Goal: Task Accomplishment & Management: Manage account settings

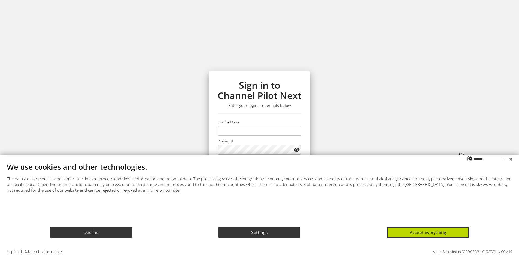
scroll to position [18, 0]
click at [461, 235] on button "Accept everything" at bounding box center [428, 232] width 82 height 11
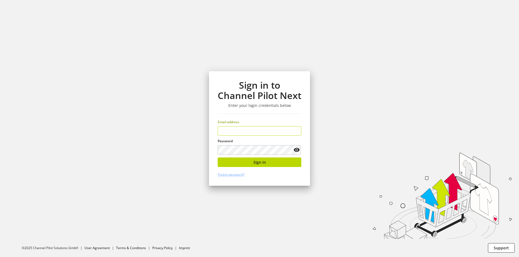
click at [294, 125] on div "Email address" at bounding box center [260, 128] width 84 height 16
click at [286, 127] on input "email" at bounding box center [260, 131] width 84 height 10
click at [270, 133] on input "email" at bounding box center [260, 131] width 84 height 10
type input "**********"
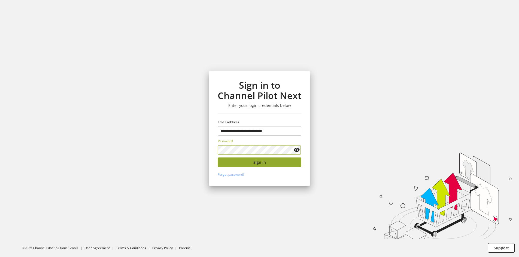
click at [272, 165] on button "Sign in" at bounding box center [260, 163] width 84 height 10
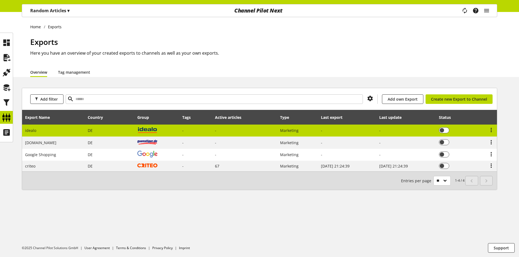
click at [268, 130] on td "-" at bounding box center [244, 131] width 65 height 12
select select "********"
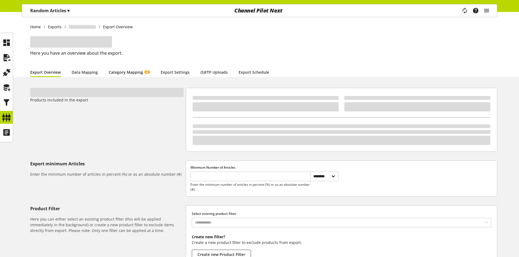
click at [144, 72] on span "AI" at bounding box center [147, 72] width 6 height 3
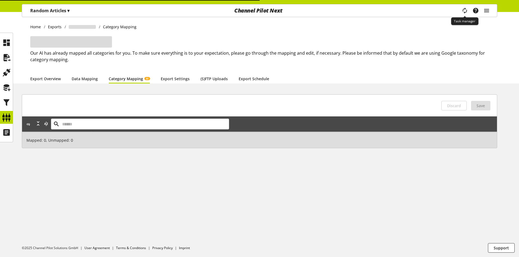
click at [461, 11] on icon "main navigation" at bounding box center [464, 11] width 11 height 12
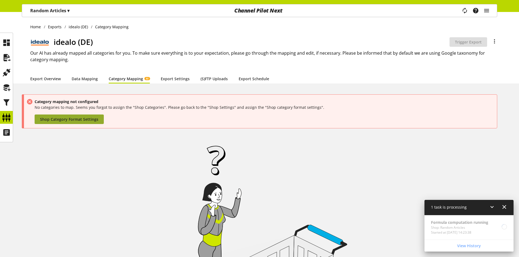
click at [77, 117] on span "Shop Category Format Settings" at bounding box center [69, 120] width 58 height 6
select select "*"
select select
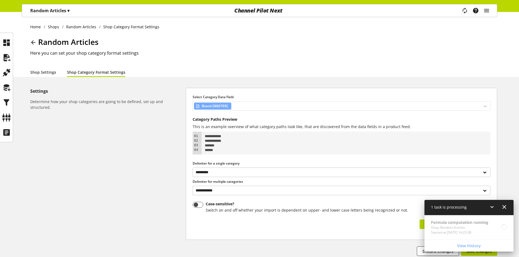
click at [265, 108] on div "Brand [MASTER]" at bounding box center [342, 106] width 298 height 10
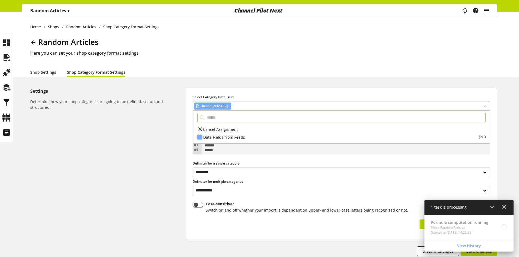
click at [250, 135] on div "Data Fields from Feeds" at bounding box center [341, 138] width 276 height 6
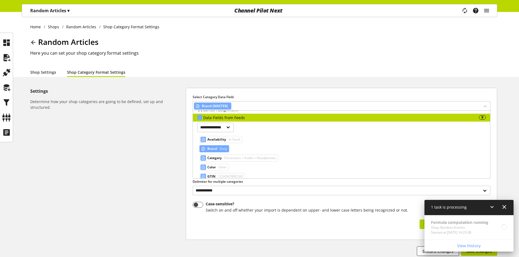
scroll to position [27, 0]
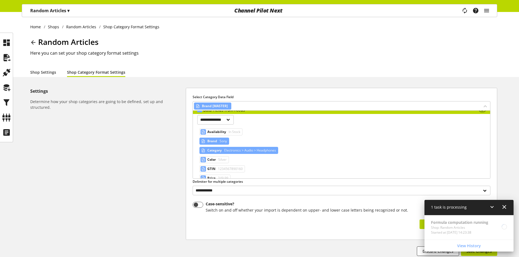
click at [235, 151] on span "Electronics > Audio > Headphones" at bounding box center [249, 150] width 53 height 7
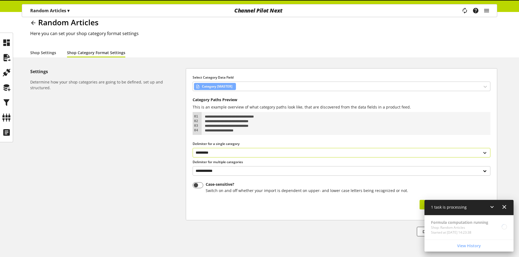
scroll to position [39, 0]
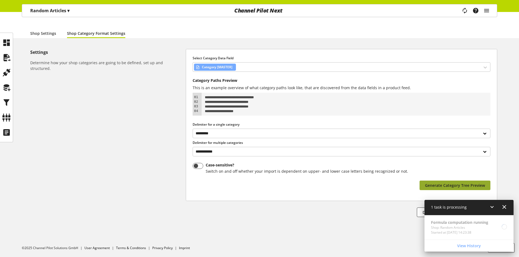
click at [451, 189] on button "Generate Category Tree Preview" at bounding box center [455, 186] width 71 height 10
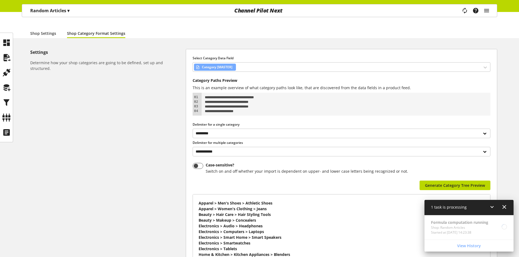
click at [461, 207] on div at bounding box center [498, 208] width 18 height 7
click at [461, 208] on icon at bounding box center [492, 207] width 7 height 10
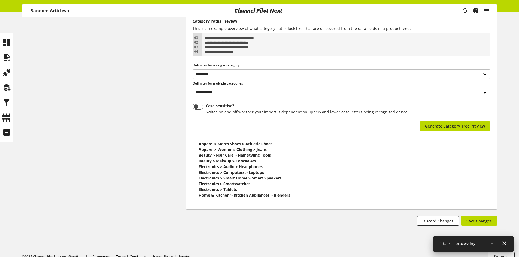
scroll to position [107, 0]
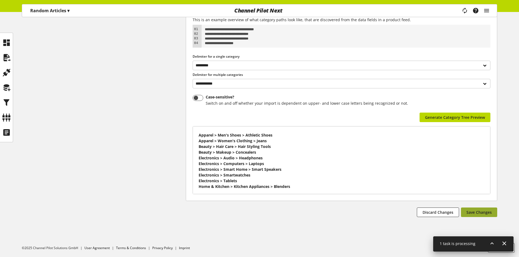
click at [461, 211] on span "Save Changes" at bounding box center [478, 213] width 25 height 6
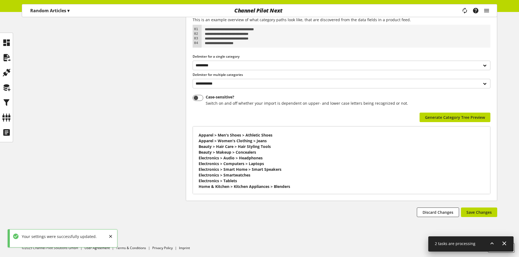
click at [461, 246] on icon at bounding box center [492, 244] width 7 height 10
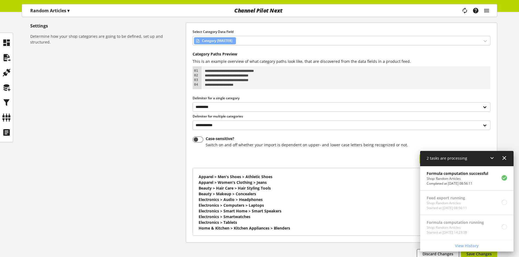
scroll to position [0, 0]
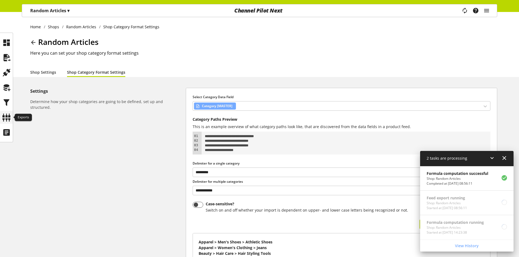
click at [7, 113] on icon at bounding box center [6, 117] width 9 height 11
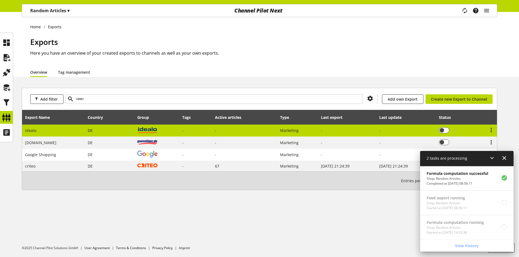
click at [85, 134] on td "DE" at bounding box center [110, 131] width 50 height 12
select select "********"
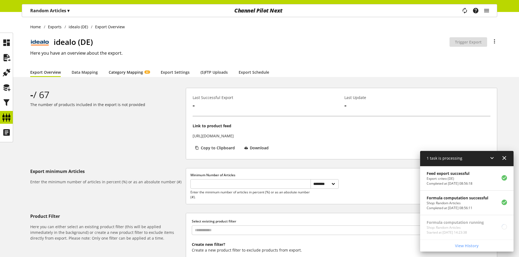
click at [128, 74] on link "Category Mapping AI" at bounding box center [129, 72] width 41 height 6
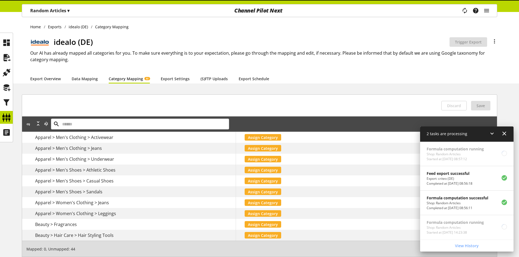
scroll to position [18, 0]
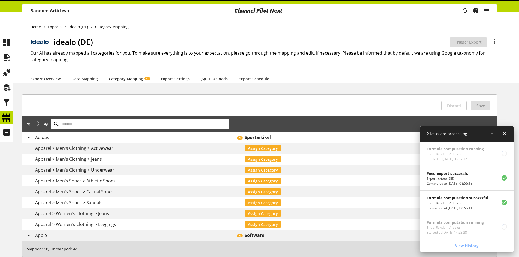
scroll to position [18, 0]
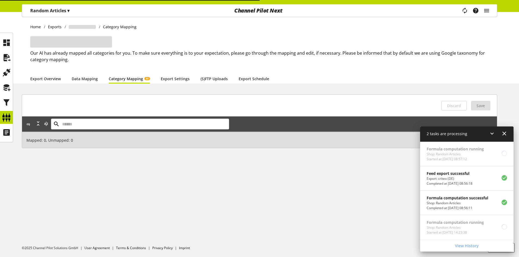
scroll to position [18, 0]
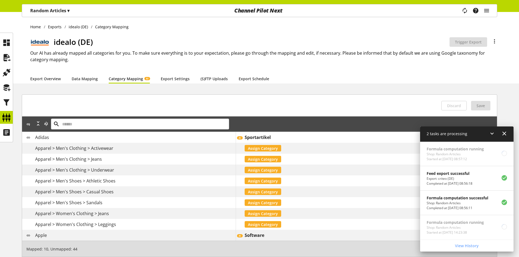
click at [70, 15] on div "Random Articles ▾" at bounding box center [50, 11] width 52 height 10
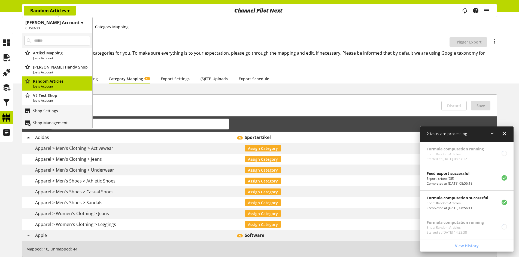
click at [50, 111] on p "Shop Settings" at bounding box center [45, 111] width 25 height 6
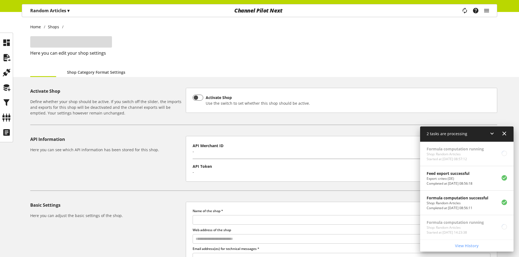
type input "**********"
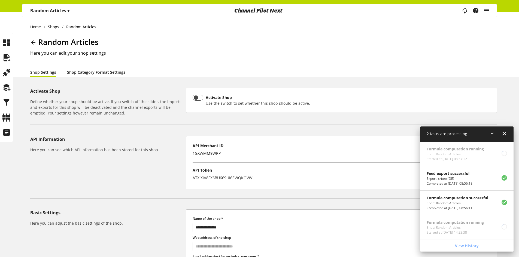
click at [87, 75] on link "Shop Category Format Settings" at bounding box center [96, 72] width 58 height 6
select select "*"
select select
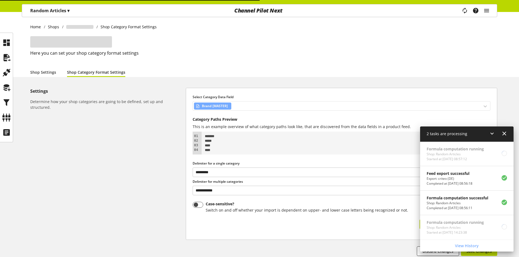
click at [251, 110] on div "Brand [MASTER]" at bounding box center [342, 106] width 298 height 10
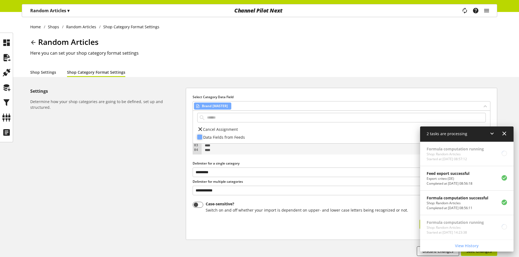
click at [241, 138] on div "Data Fields from Feeds" at bounding box center [341, 138] width 276 height 6
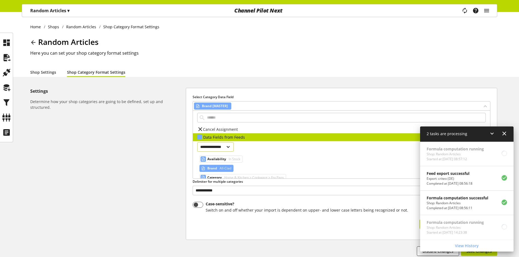
click at [227, 148] on select "**********" at bounding box center [215, 147] width 37 height 10
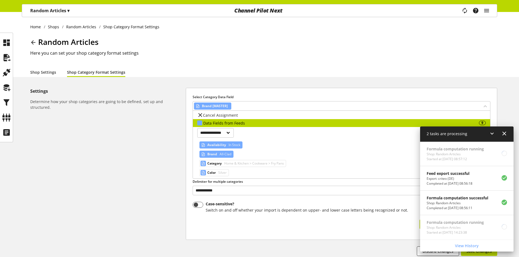
scroll to position [27, 0]
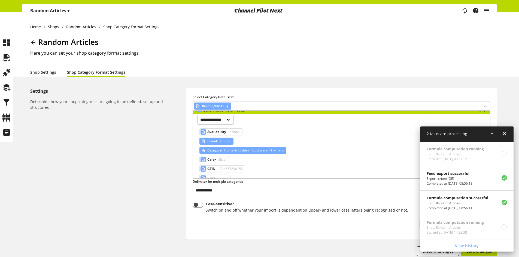
click at [230, 151] on span "Home & Kitchen > Cookware > Fry Pans" at bounding box center [253, 150] width 61 height 7
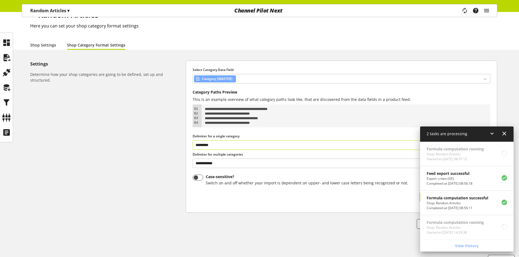
click at [259, 146] on select "**********" at bounding box center [342, 146] width 298 height 10
select select "*"
click at [193, 141] on select "**********" at bounding box center [342, 146] width 298 height 10
click at [491, 134] on icon at bounding box center [492, 134] width 7 height 10
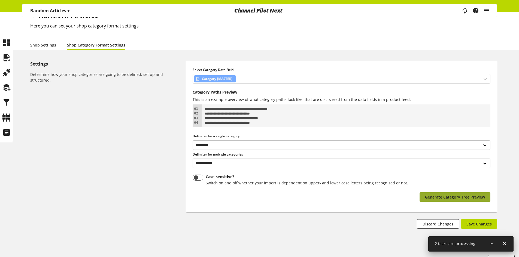
click at [470, 197] on span "Generate Category Tree Preview" at bounding box center [455, 198] width 60 height 6
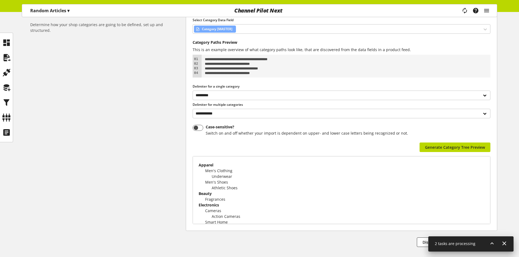
scroll to position [107, 0]
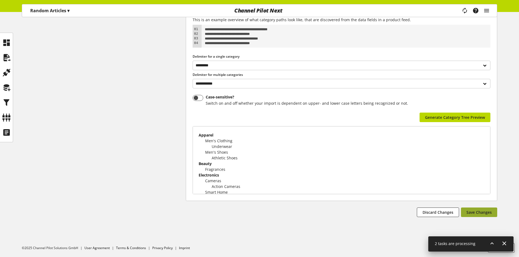
click at [481, 212] on span "Save Changes" at bounding box center [478, 213] width 25 height 6
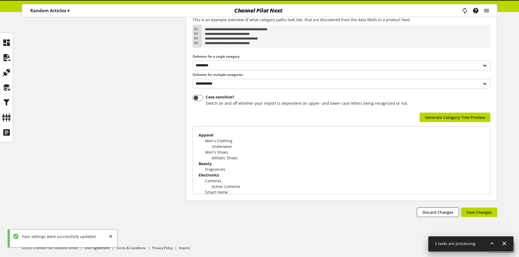
click at [492, 242] on icon at bounding box center [492, 244] width 7 height 10
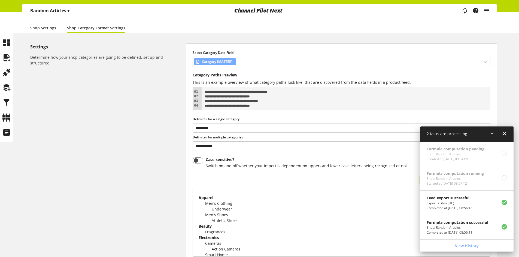
scroll to position [0, 0]
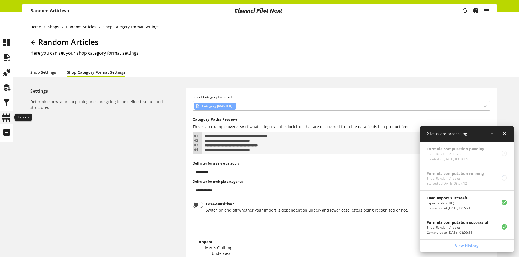
click at [8, 113] on icon at bounding box center [6, 117] width 9 height 11
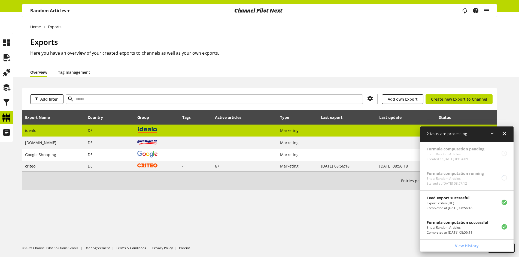
click at [38, 129] on td "idealo" at bounding box center [53, 131] width 63 height 12
select select "********"
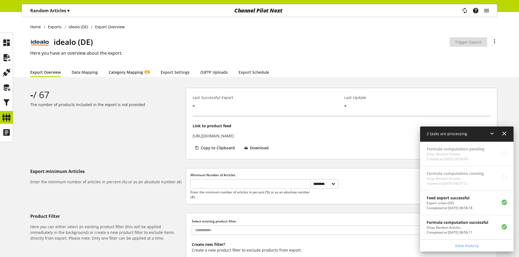
click at [114, 75] on link "Category Mapping AI" at bounding box center [129, 72] width 41 height 6
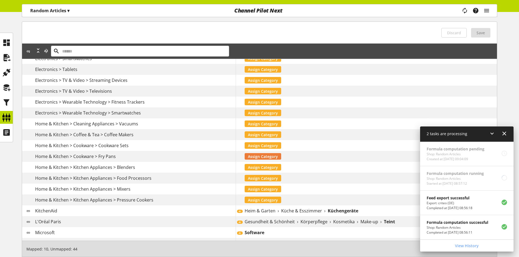
scroll to position [511, 0]
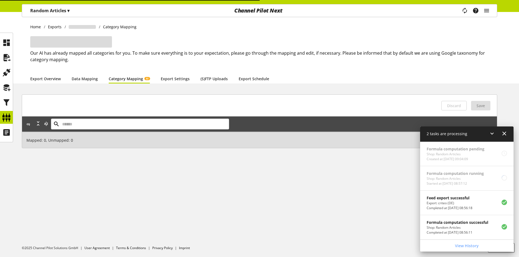
scroll to position [18, 0]
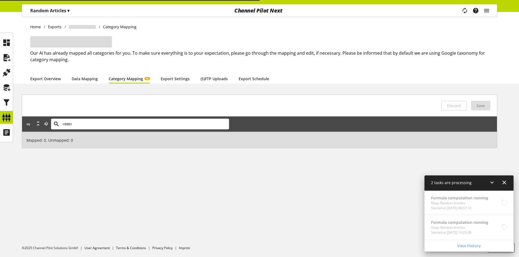
scroll to position [18, 0]
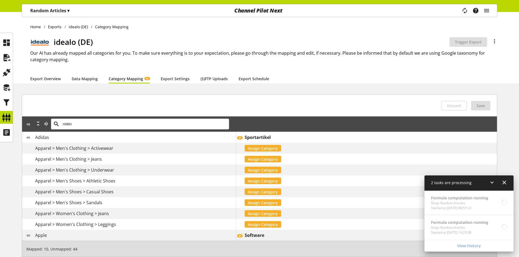
click at [68, 13] on span "▾" at bounding box center [68, 11] width 2 height 6
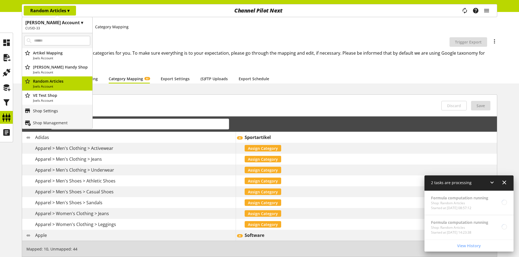
click at [49, 109] on p "Shop Settings" at bounding box center [45, 111] width 25 height 6
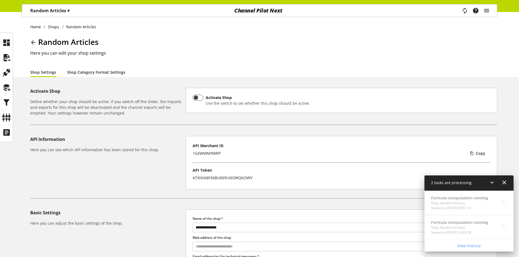
click at [103, 69] on link "Shop Category Format Settings" at bounding box center [96, 72] width 58 height 6
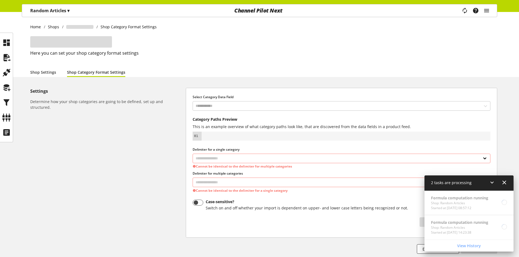
select select "*"
select select
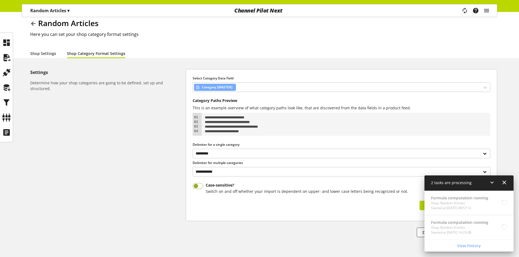
scroll to position [39, 0]
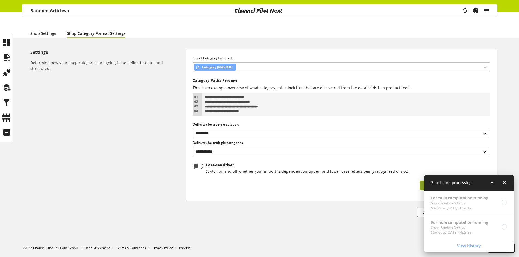
click at [421, 189] on button "Generate Category Tree Preview" at bounding box center [455, 186] width 71 height 10
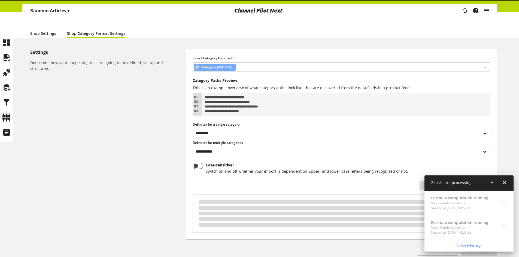
click at [491, 186] on icon at bounding box center [492, 183] width 7 height 10
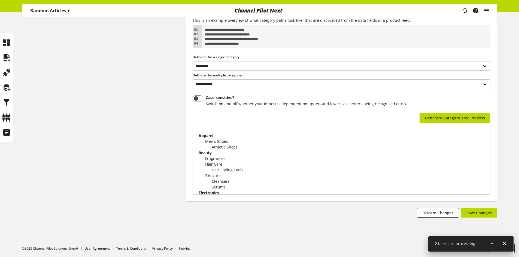
scroll to position [107, 0]
click at [484, 215] on span "Save Changes" at bounding box center [478, 213] width 25 height 6
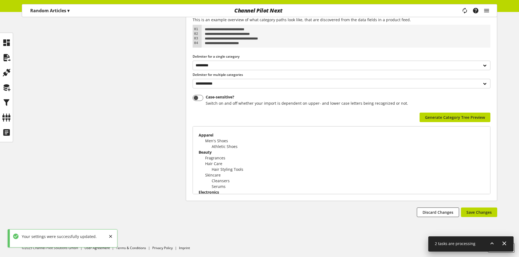
click at [493, 242] on icon at bounding box center [492, 244] width 7 height 10
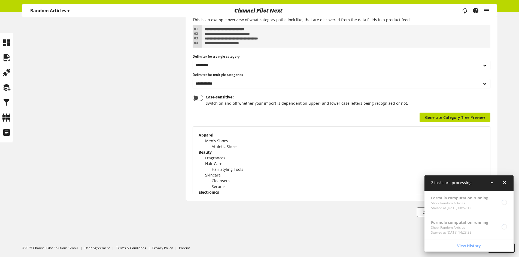
type textarea "*****"
click at [110, 61] on div "Settings Determine how your shop categories are going to be defined, set up and…" at bounding box center [108, 99] width 156 height 236
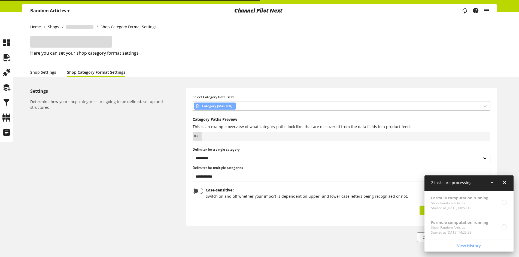
select select "*"
select select
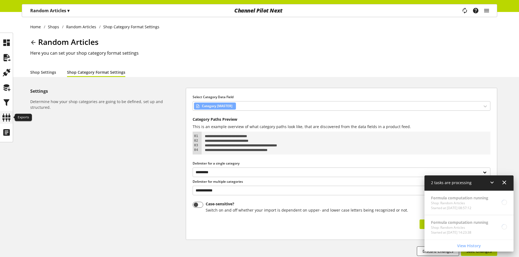
click at [2, 117] on icon at bounding box center [6, 117] width 9 height 11
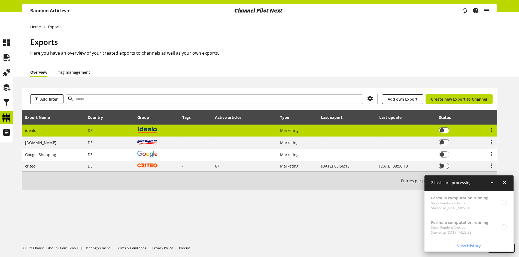
click at [81, 127] on td "idealo" at bounding box center [53, 131] width 63 height 12
select select "********"
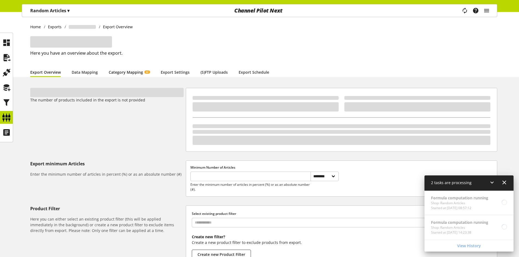
click at [137, 72] on link "Category Mapping AI" at bounding box center [129, 72] width 41 height 6
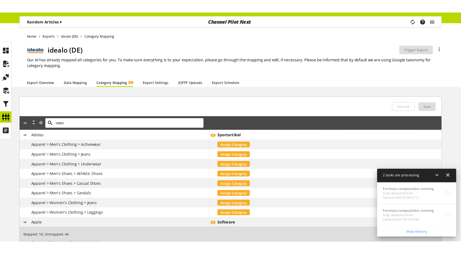
scroll to position [17, 0]
